Goal: Information Seeking & Learning: Learn about a topic

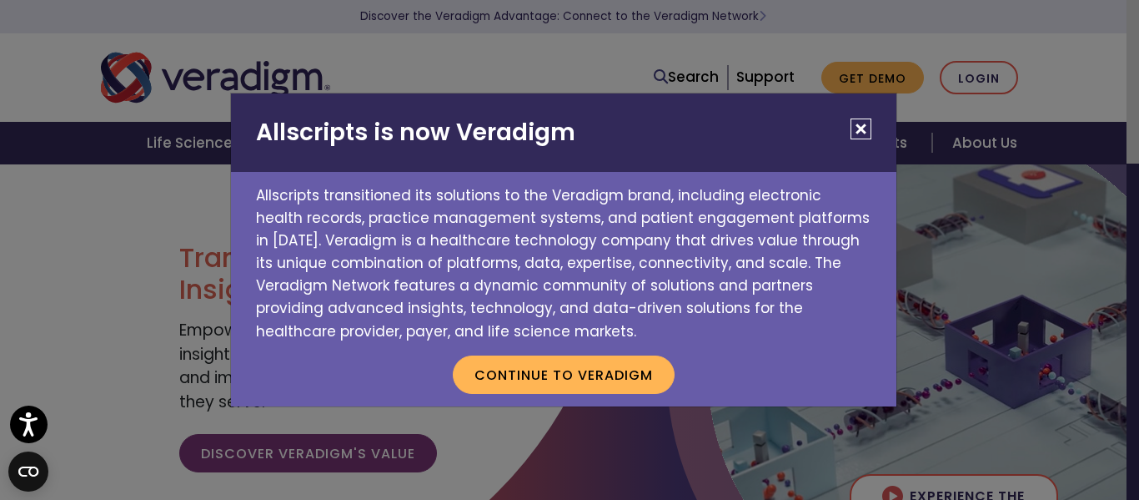
click at [863, 137] on button "Close" at bounding box center [861, 128] width 21 height 21
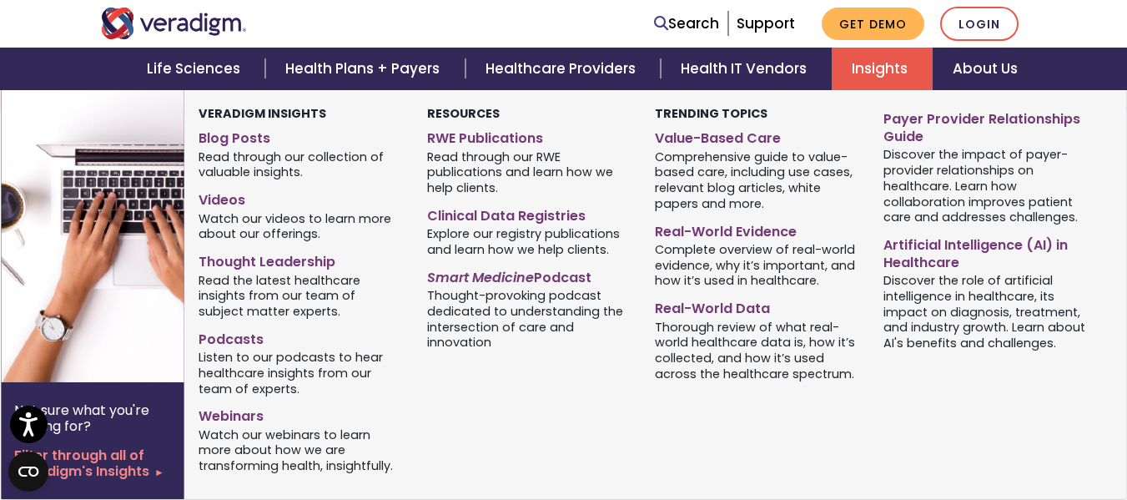
scroll to position [584, 0]
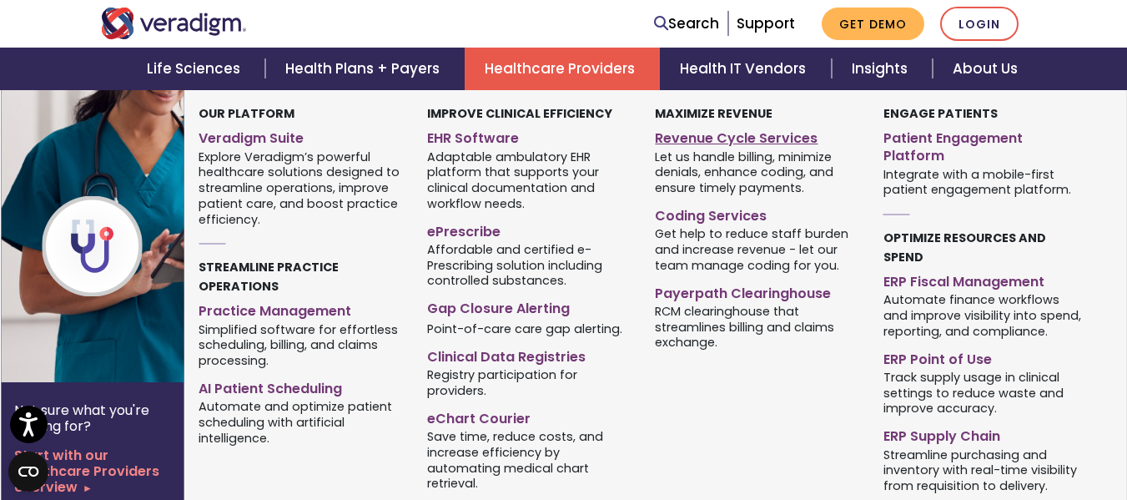
click at [722, 135] on link "Revenue Cycle Services" at bounding box center [756, 135] width 203 height 24
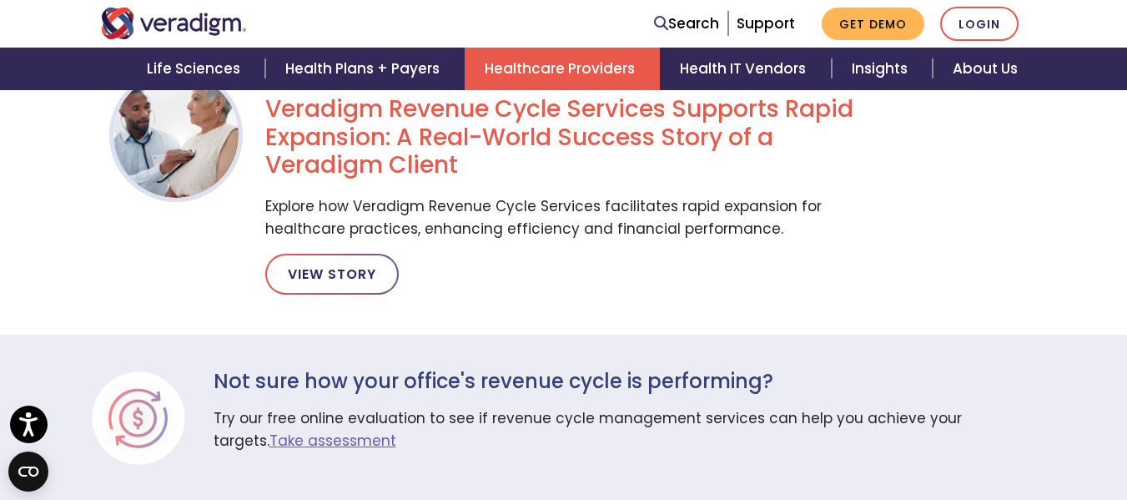
scroll to position [2919, 0]
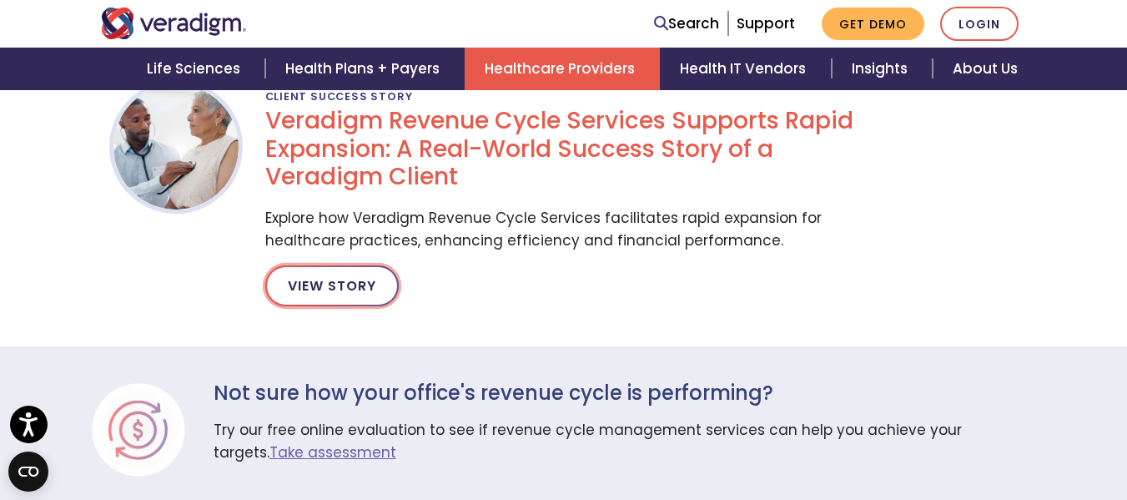
click at [329, 265] on link "View Story" at bounding box center [331, 285] width 133 height 40
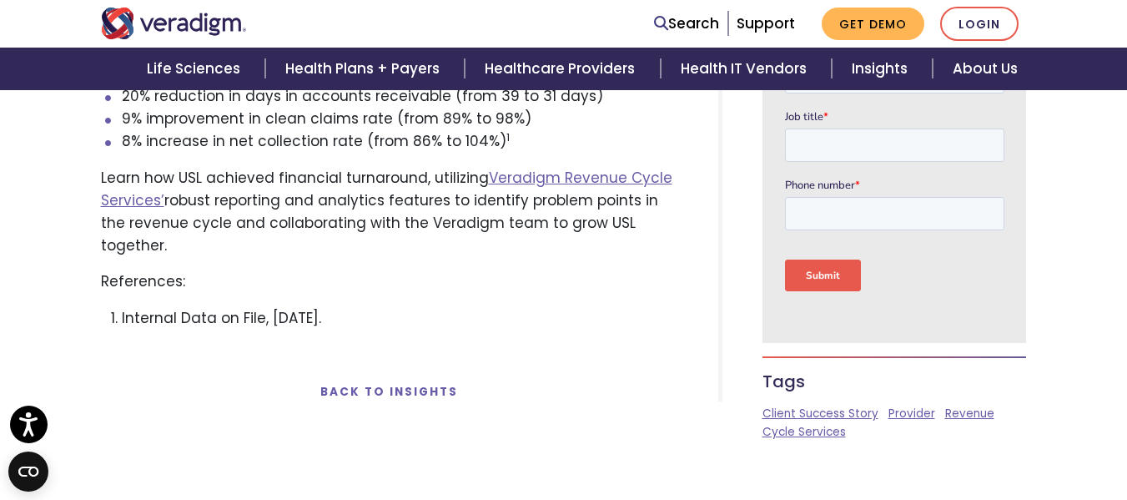
scroll to position [1585, 0]
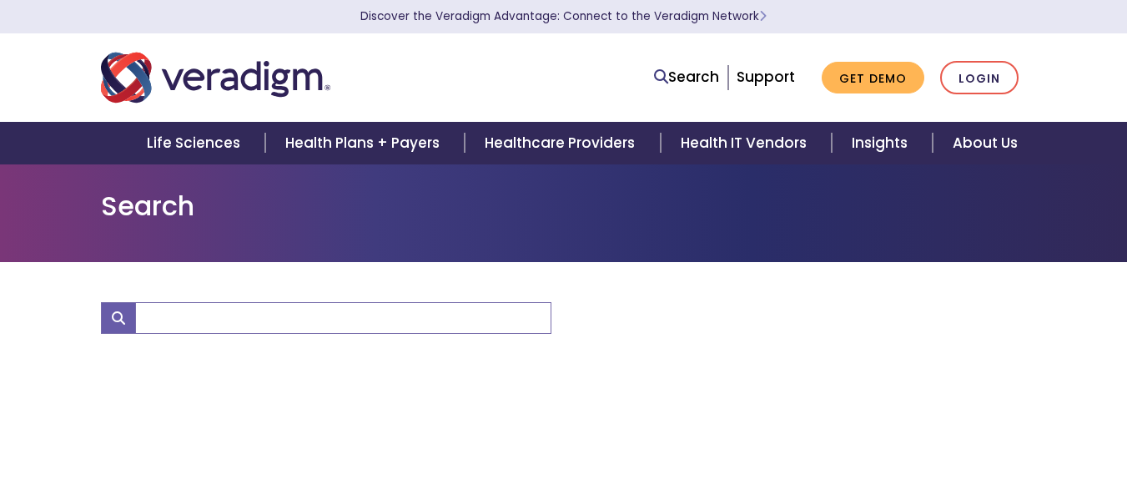
scroll to position [83, 0]
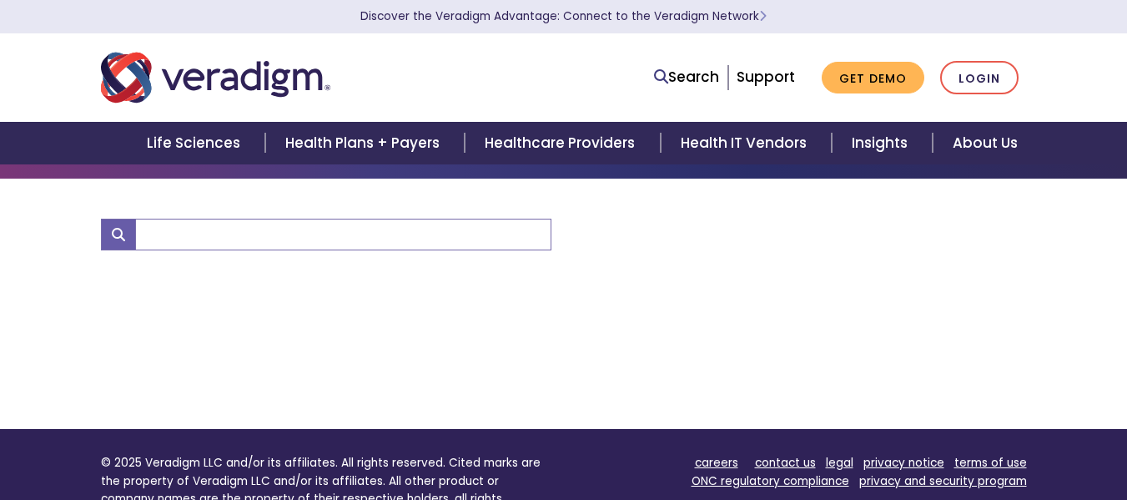
type input "Client Success Story"
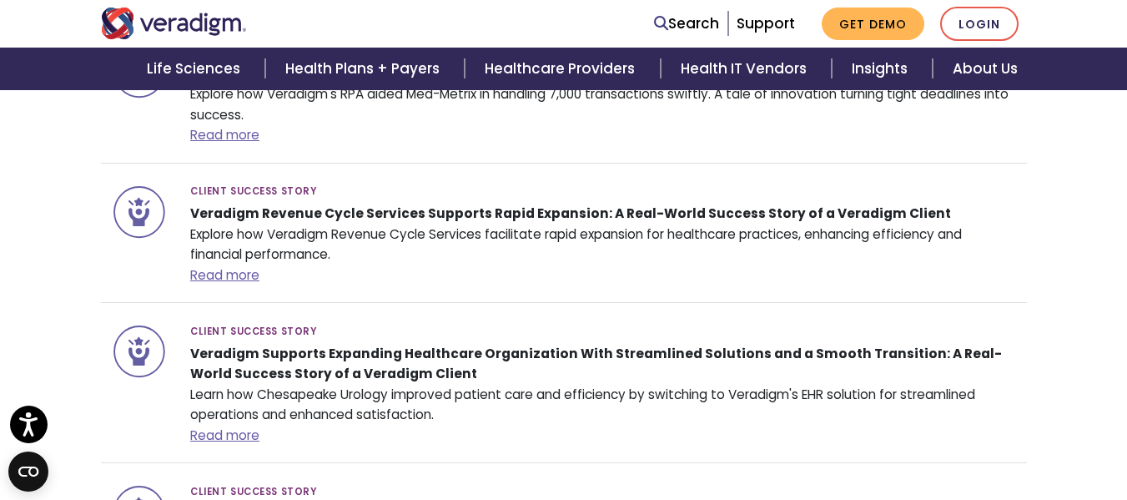
scroll to position [1001, 0]
